Goal: Navigation & Orientation: Find specific page/section

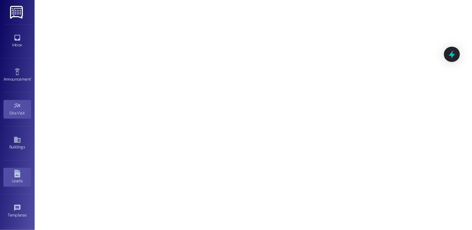
click at [15, 173] on icon at bounding box center [17, 174] width 6 height 8
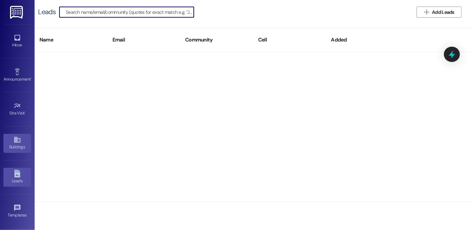
click at [16, 145] on div "Buildings" at bounding box center [17, 147] width 35 height 7
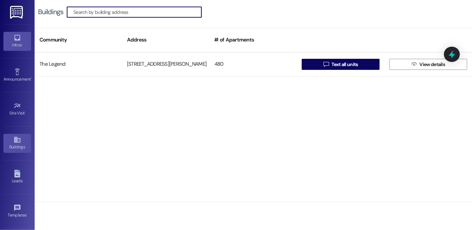
click at [19, 45] on div "Inbox" at bounding box center [17, 45] width 35 height 7
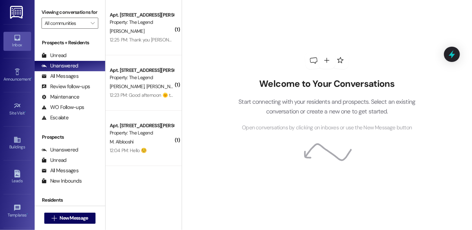
scroll to position [104, 0]
